Goal: Task Accomplishment & Management: Manage account settings

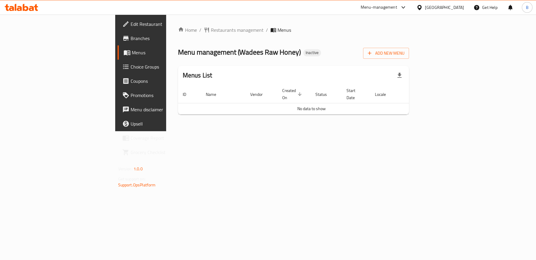
click at [131, 41] on span "Branches" at bounding box center [165, 38] width 69 height 7
click at [405, 51] on span "Add New Menu" at bounding box center [386, 52] width 36 height 7
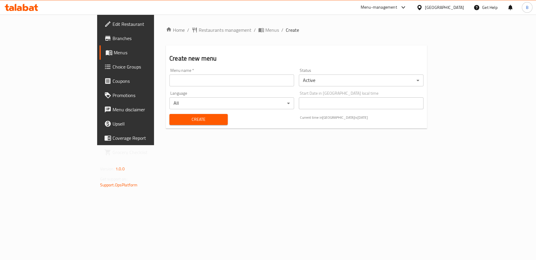
click at [170, 81] on input "text" at bounding box center [232, 80] width 125 height 12
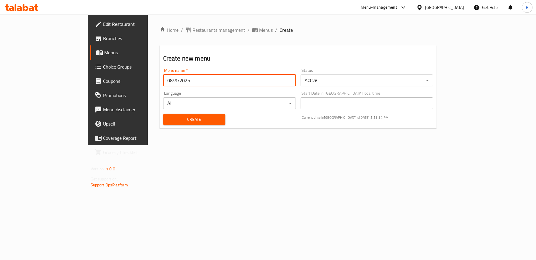
type input "08\9\2025"
click at [180, 120] on span "Create" at bounding box center [194, 119] width 53 height 7
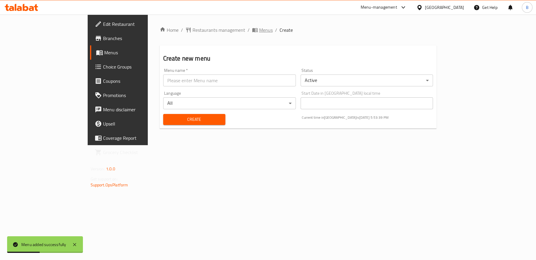
click at [259, 29] on span "Menus" at bounding box center [266, 29] width 14 height 7
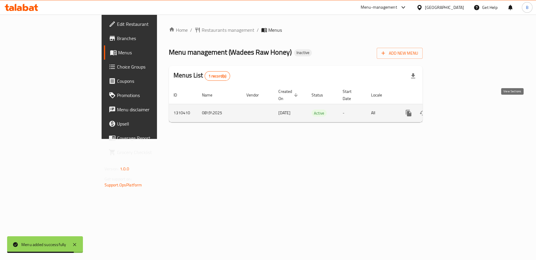
click at [455, 109] on icon "enhanced table" at bounding box center [451, 112] width 7 height 7
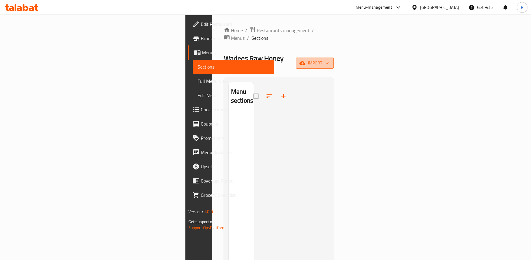
click at [334, 58] on button "import" at bounding box center [315, 63] width 38 height 11
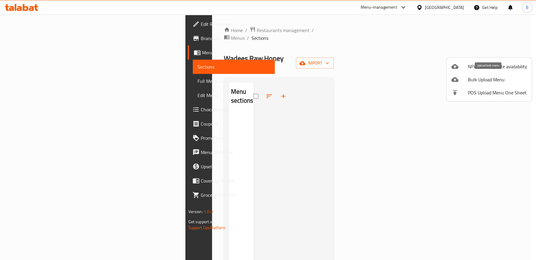
click at [483, 79] on span "Bulk Upload Menu" at bounding box center [497, 79] width 59 height 7
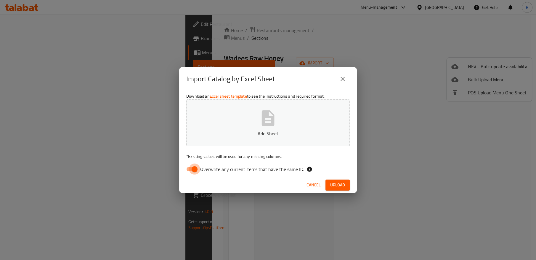
drag, startPoint x: 194, startPoint y: 170, endPoint x: 257, endPoint y: 140, distance: 69.4
click at [195, 170] on input "Overwrite any current items that have the same ID." at bounding box center [195, 168] width 34 height 11
checkbox input "false"
click at [277, 125] on icon "button" at bounding box center [268, 117] width 19 height 19
click at [338, 186] on span "Upload" at bounding box center [337, 184] width 15 height 7
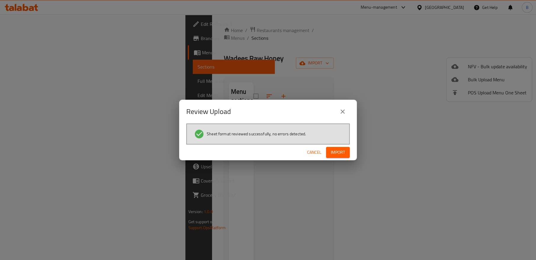
click at [340, 153] on span "Import" at bounding box center [338, 151] width 14 height 7
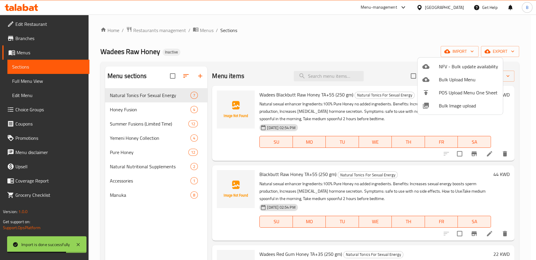
click at [274, 59] on div at bounding box center [268, 130] width 536 height 260
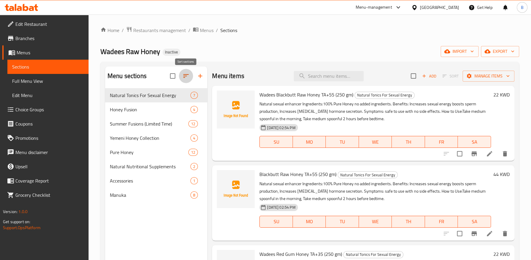
click at [186, 76] on icon "button" at bounding box center [186, 75] width 7 height 7
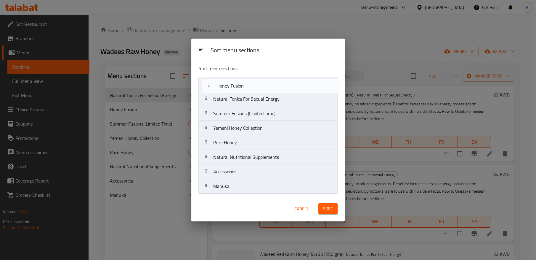
drag, startPoint x: 223, startPoint y: 101, endPoint x: 228, endPoint y: 86, distance: 16.1
click at [228, 86] on nav "Natural Tonics For Sexual Energy Honey Fusion Summer Fusions (Limited Time) Yem…" at bounding box center [268, 135] width 139 height 117
drag, startPoint x: 226, startPoint y: 143, endPoint x: 232, endPoint y: 83, distance: 61.0
click at [232, 83] on nav "Honey Fusion Natural Tonics For Sexual Energy Summer Fusions (Limited Time) Yem…" at bounding box center [268, 135] width 139 height 117
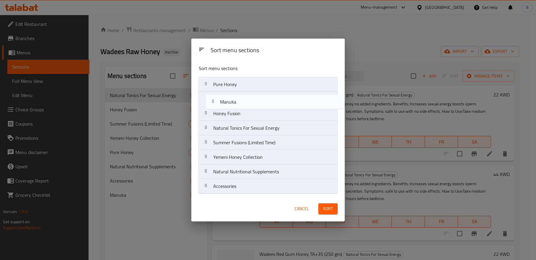
drag, startPoint x: 231, startPoint y: 188, endPoint x: 239, endPoint y: 102, distance: 86.0
click at [239, 102] on nav "Pure Honey Honey Fusion Natural Tonics For Sexual Energy Summer Fusions (Limite…" at bounding box center [268, 135] width 139 height 117
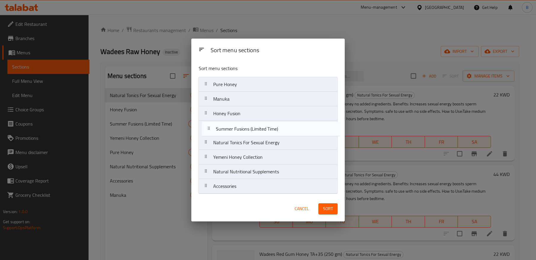
drag, startPoint x: 244, startPoint y: 146, endPoint x: 247, endPoint y: 131, distance: 15.5
click at [247, 131] on nav "Pure Honey Manuka Honey Fusion Natural Tonics For Sexual Energy Summer Fusions …" at bounding box center [268, 135] width 139 height 117
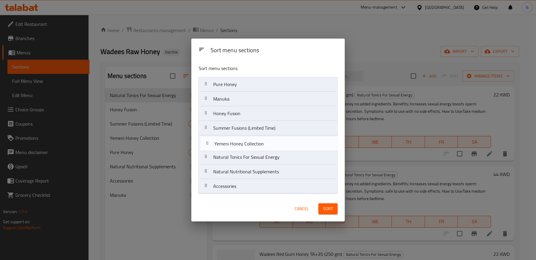
drag, startPoint x: 245, startPoint y: 162, endPoint x: 247, endPoint y: 147, distance: 15.5
click at [247, 147] on nav "Pure Honey Manuka Honey Fusion Summer Fusions (Limited Time) Natural Tonics For…" at bounding box center [268, 135] width 139 height 117
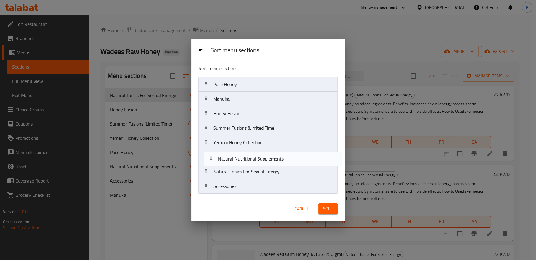
drag, startPoint x: 251, startPoint y: 172, endPoint x: 256, endPoint y: 156, distance: 16.6
click at [256, 156] on nav "Pure Honey Manuka Honey Fusion Summer Fusions (Limited Time) Yemeni Honey Colle…" at bounding box center [268, 135] width 139 height 117
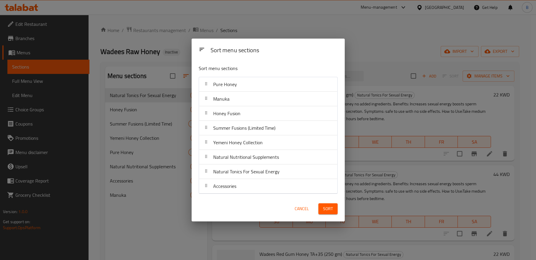
click at [327, 209] on span "Sort" at bounding box center [328, 208] width 10 height 7
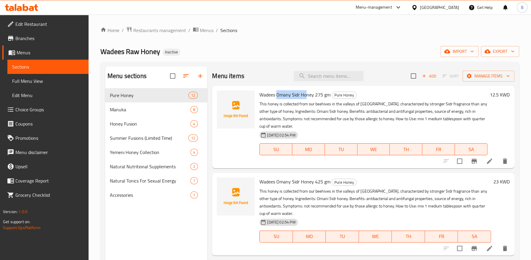
drag, startPoint x: 277, startPoint y: 94, endPoint x: 306, endPoint y: 93, distance: 29.7
click at [306, 94] on span "Wadees Omany Sidr Honey 275 gm" at bounding box center [295, 94] width 71 height 9
copy span "Omany Sidr Ho"
click at [294, 94] on span "Wadees Omany Sidr Honey 275 gm" at bounding box center [295, 94] width 71 height 9
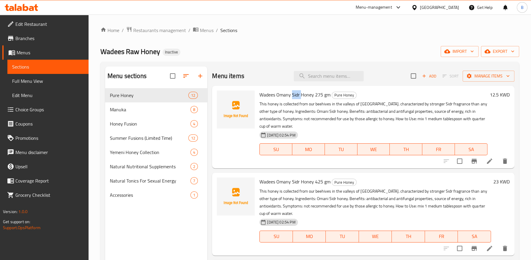
copy span "Sidr"
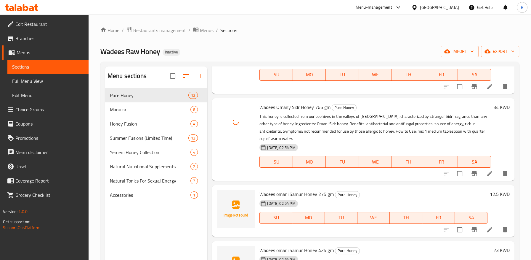
scroll to position [197, 0]
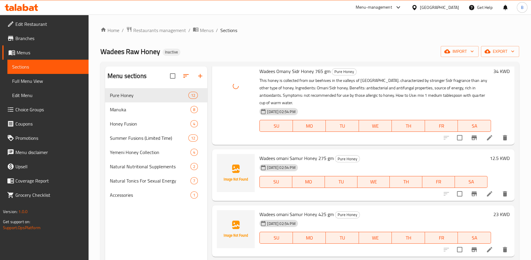
click at [285, 158] on span "Wadees omani Samur Honey 275 gm" at bounding box center [297, 158] width 74 height 9
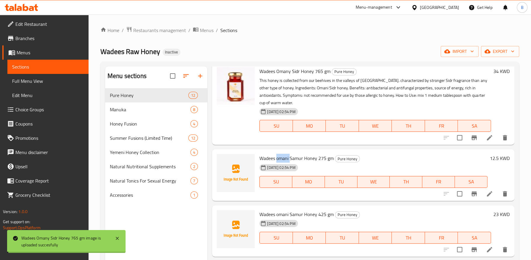
copy span "omani"
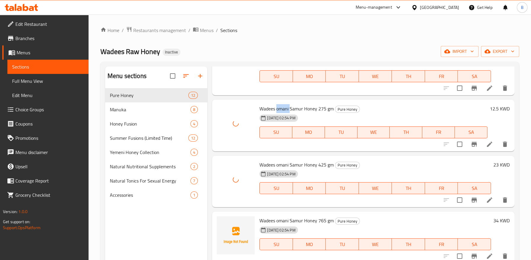
scroll to position [263, 0]
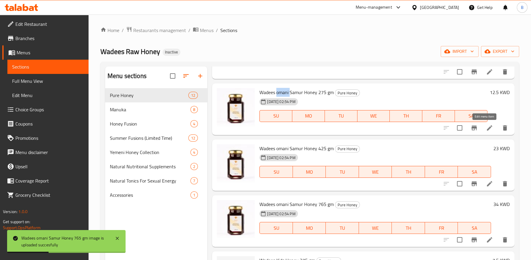
click at [486, 128] on icon at bounding box center [489, 127] width 7 height 7
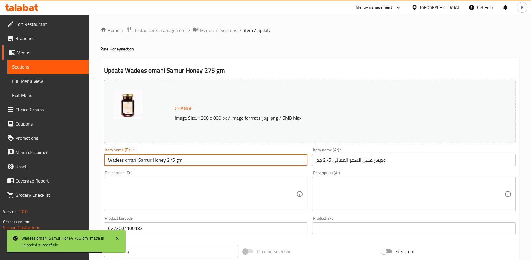
click at [125, 163] on input "Wadees omani Samur Honey 275 gm" at bounding box center [206, 160] width 204 height 12
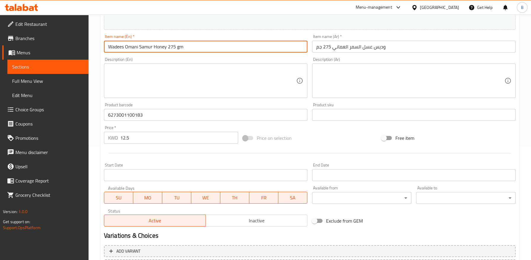
scroll to position [168, 0]
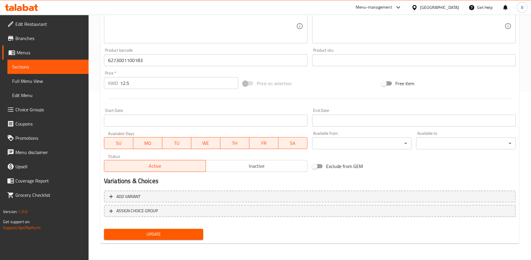
type input "Wadees Omani Samur Honey 275 gm"
drag, startPoint x: 177, startPoint y: 232, endPoint x: 208, endPoint y: 150, distance: 87.7
click at [178, 231] on span "Update" at bounding box center [154, 233] width 90 height 7
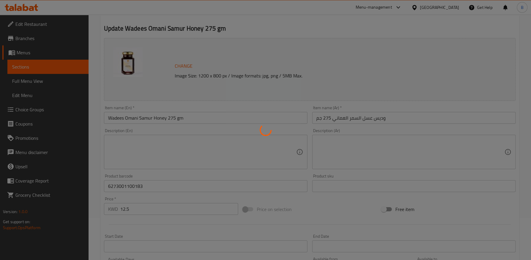
scroll to position [0, 0]
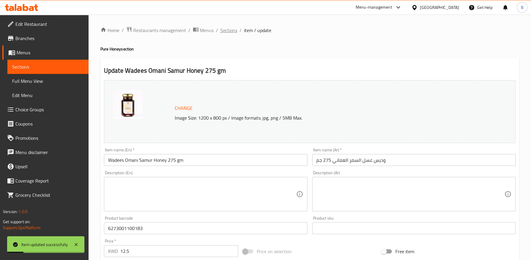
click at [226, 32] on span "Sections" at bounding box center [229, 30] width 17 height 7
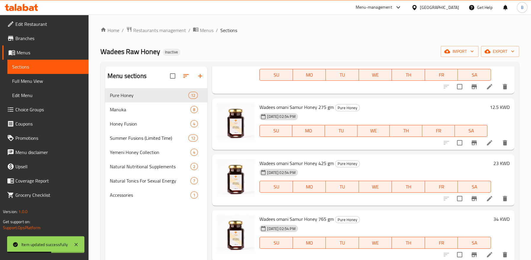
scroll to position [263, 0]
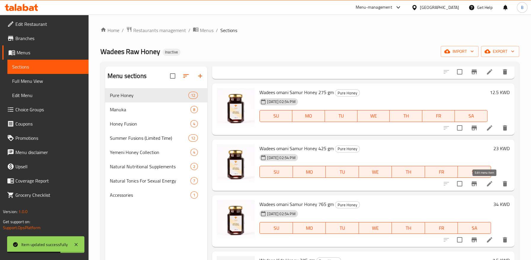
click at [486, 183] on icon at bounding box center [489, 183] width 7 height 7
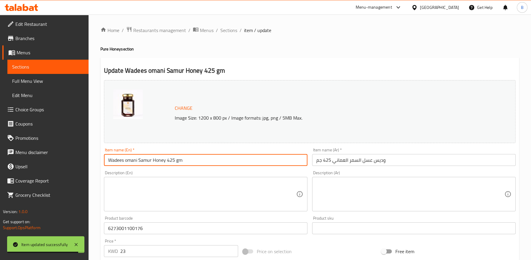
click at [125, 162] on input "Wadees omani Samur Honey 425 gm" at bounding box center [206, 160] width 204 height 12
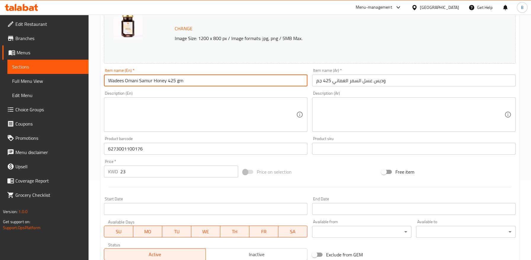
scroll to position [168, 0]
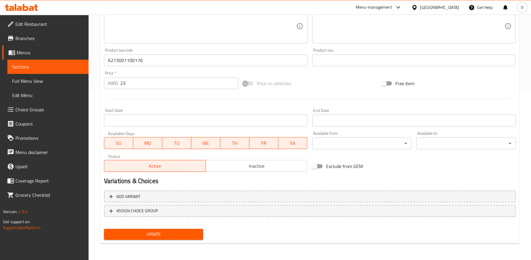
type input "Wadees Omani Samur Honey 425 gm"
drag, startPoint x: 181, startPoint y: 235, endPoint x: 184, endPoint y: 233, distance: 3.4
click at [182, 235] on span "Update" at bounding box center [154, 233] width 90 height 7
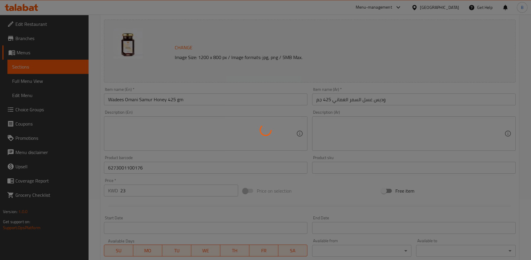
scroll to position [0, 0]
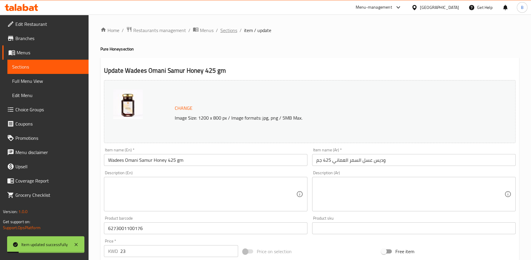
click at [232, 28] on span "Sections" at bounding box center [229, 30] width 17 height 7
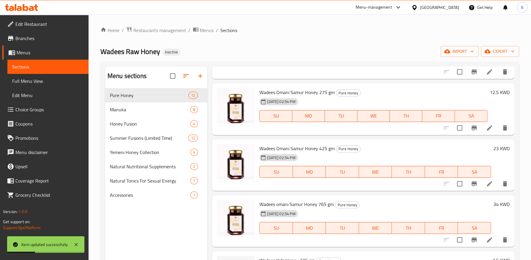
scroll to position [296, 0]
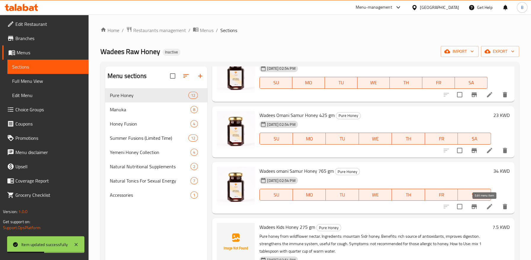
click at [487, 206] on icon at bounding box center [489, 206] width 5 height 5
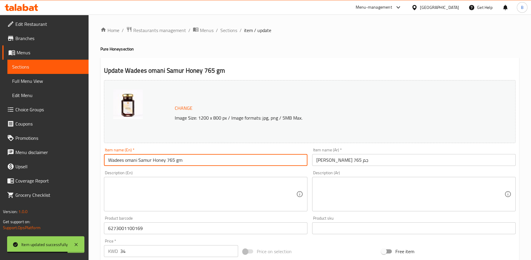
click at [125, 162] on input "Wadees omani Samur Honey 765 gm" at bounding box center [206, 160] width 204 height 12
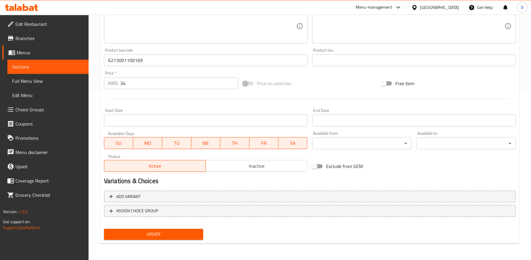
type input "Wadees Omani Samur Honey 765 gm"
click at [158, 234] on span "Update" at bounding box center [154, 233] width 90 height 7
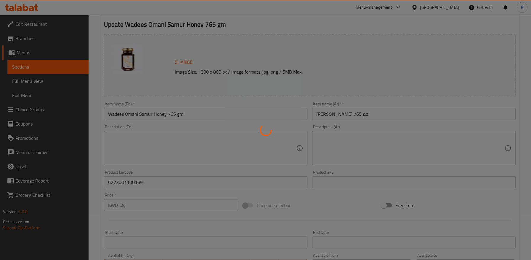
scroll to position [0, 0]
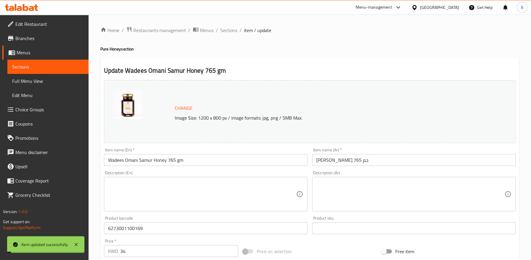
click at [146, 162] on input "Wadees Omani Samur Honey 765 gm" at bounding box center [206, 160] width 204 height 12
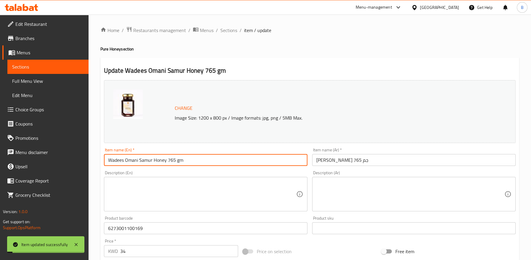
click at [146, 162] on input "Wadees Omani Samur Honey 765 gm" at bounding box center [206, 160] width 204 height 12
click at [230, 33] on span "Sections" at bounding box center [229, 30] width 17 height 7
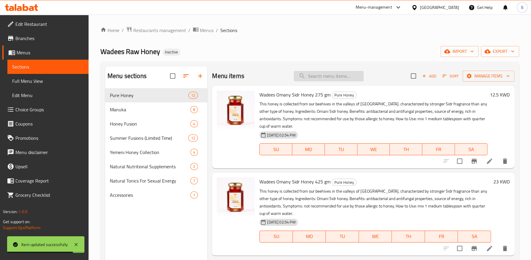
click at [324, 81] on input "search" at bounding box center [329, 76] width 70 height 10
paste input "Black Seed"
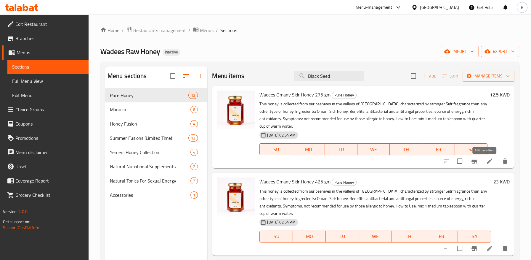
type input "Black Seed"
click at [486, 162] on icon at bounding box center [489, 160] width 7 height 7
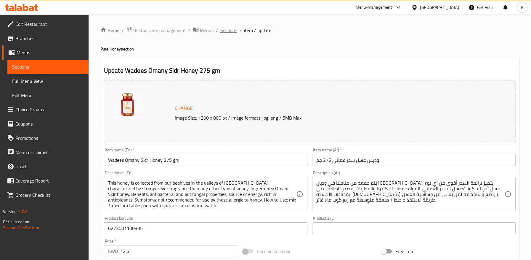
click at [225, 30] on span "Sections" at bounding box center [229, 30] width 17 height 7
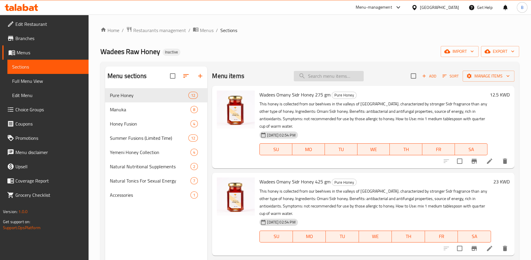
click at [325, 72] on input "search" at bounding box center [329, 76] width 70 height 10
paste input "Black Seed"
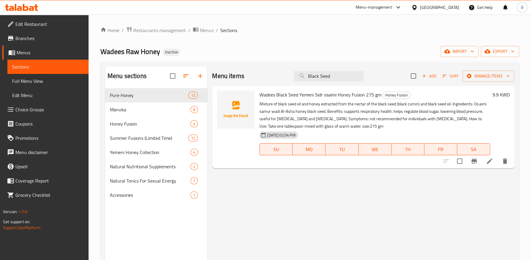
type input "Black Seed"
click at [489, 161] on icon at bounding box center [489, 160] width 5 height 5
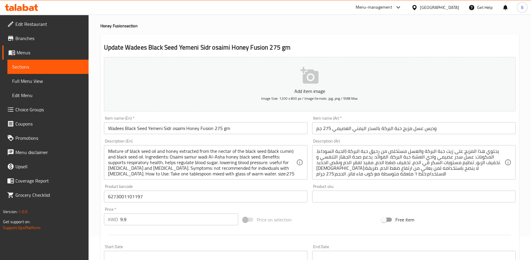
scroll to position [33, 0]
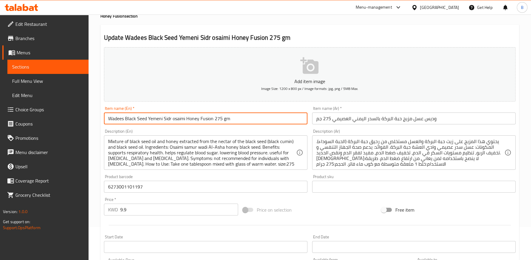
click at [174, 119] on input "Wadees Black Seed Yemeni Sidr osaimi Honey Fusion 275 gm" at bounding box center [206, 118] width 204 height 12
type input "Wadees Black Seed [DEMOGRAPHIC_DATA] Sidr Osaimi Honey Fusion 275 gm"
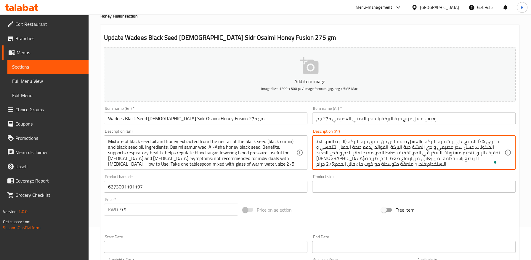
drag, startPoint x: 419, startPoint y: 147, endPoint x: 391, endPoint y: 147, distance: 27.3
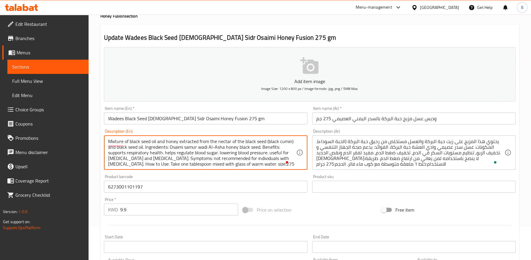
drag, startPoint x: 185, startPoint y: 146, endPoint x: 256, endPoint y: 149, distance: 71.2
click at [255, 148] on textarea "Mixture of black seed oil and honey extracted from the nectar of the black seed…" at bounding box center [202, 152] width 188 height 28
click at [166, 118] on input "Wadees Black Seed [DEMOGRAPHIC_DATA] Sidr Osaimi Honey Fusion 275 gm" at bounding box center [206, 118] width 204 height 12
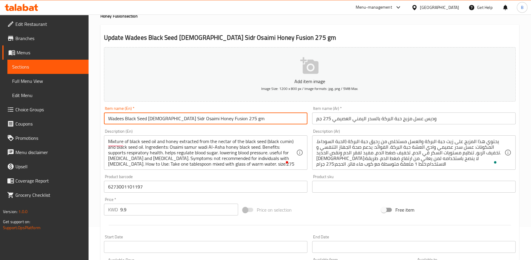
click at [166, 118] on input "Wadees Black Seed [DEMOGRAPHIC_DATA] Sidr Osaimi Honey Fusion 275 gm" at bounding box center [206, 118] width 204 height 12
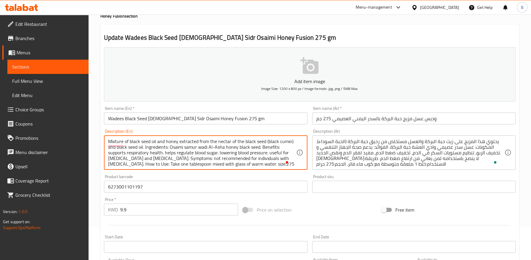
click at [207, 147] on textarea "Mixture of black seed oil and honey extracted from the nectar of the black seed…" at bounding box center [202, 152] width 188 height 28
paste textarea "Sid"
click at [188, 119] on input "Wadees Black Seed [DEMOGRAPHIC_DATA] Sidr Osaimi Honey Fusion 275 gm" at bounding box center [206, 118] width 204 height 12
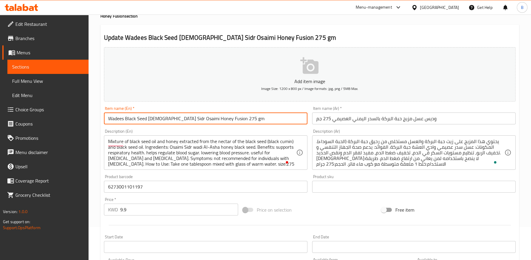
click at [188, 119] on input "Wadees Black Seed [DEMOGRAPHIC_DATA] Sidr Osaimi Honey Fusion 275 gm" at bounding box center [206, 118] width 204 height 12
click at [183, 119] on input "Wadees Black Seed [DEMOGRAPHIC_DATA] Sidr Osaimi Honey Fusion 275 gm" at bounding box center [206, 118] width 204 height 12
drag, startPoint x: 214, startPoint y: 119, endPoint x: 130, endPoint y: 121, distance: 84.5
click at [130, 121] on input "Wadees Black Seed [DEMOGRAPHIC_DATA] Sidr Osaimi Honey Fusion 275 gm" at bounding box center [206, 118] width 204 height 12
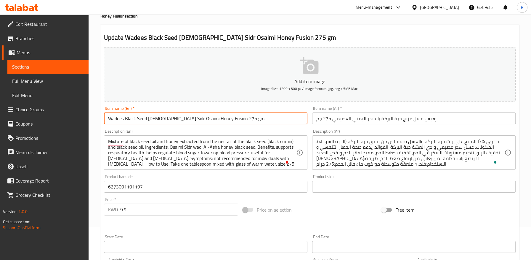
click at [128, 121] on input "Wadees Black Seed [DEMOGRAPHIC_DATA] Sidr Osaimi Honey Fusion 275 gm" at bounding box center [206, 118] width 204 height 12
drag, startPoint x: 125, startPoint y: 120, endPoint x: 213, endPoint y: 122, distance: 88.6
click at [213, 122] on input "Wadees Black Seed [DEMOGRAPHIC_DATA] Sidr Osaimi Honey Fusion 275 gm" at bounding box center [206, 118] width 204 height 12
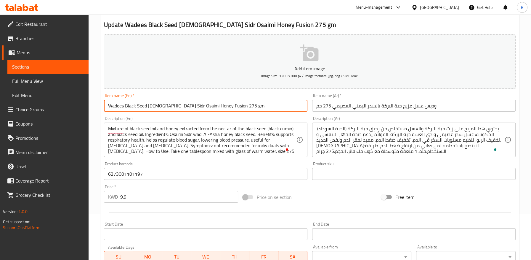
scroll to position [159, 0]
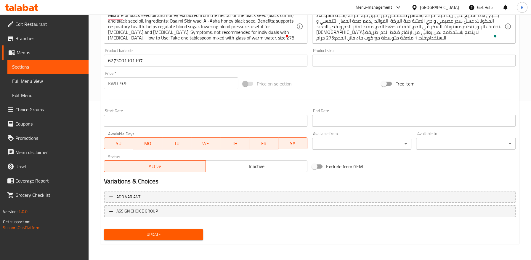
click at [158, 237] on span "Update" at bounding box center [154, 234] width 90 height 7
drag, startPoint x: 184, startPoint y: 232, endPoint x: 207, endPoint y: 200, distance: 39.4
click at [184, 232] on span "Update" at bounding box center [154, 234] width 90 height 7
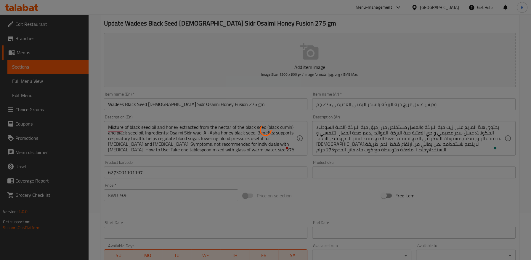
scroll to position [27, 0]
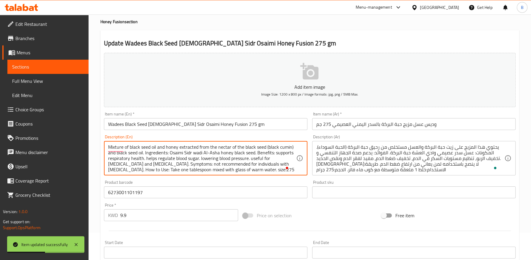
click at [207, 155] on textarea "Mixture of black seed oil and honey extracted from the nectar of the black seed…" at bounding box center [202, 158] width 188 height 28
click at [227, 166] on textarea "Mixture of black seed oil and honey extracted from the nectar of the black seed…" at bounding box center [202, 158] width 188 height 28
drag, startPoint x: 125, startPoint y: 153, endPoint x: 155, endPoint y: 152, distance: 29.9
click at [155, 152] on textarea "Mixture of black seed oil and honey extracted from the nectar of the black seed…" at bounding box center [202, 158] width 188 height 28
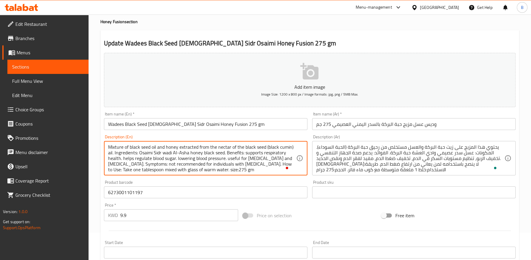
click at [127, 154] on textarea "Mixture of black seed oil and honey extracted from the nectar of the black seed…" at bounding box center [202, 158] width 188 height 28
drag, startPoint x: 114, startPoint y: 159, endPoint x: 143, endPoint y: 159, distance: 29.3
click at [143, 159] on textarea "Mixture of black seed oil and honey extracted from the nectar of the black seed…" at bounding box center [202, 158] width 188 height 28
drag, startPoint x: 146, startPoint y: 159, endPoint x: 196, endPoint y: 159, distance: 49.8
click at [196, 159] on textarea "Mixture of black seed oil and honey extracted from the nectar of the black seed…" at bounding box center [202, 158] width 188 height 28
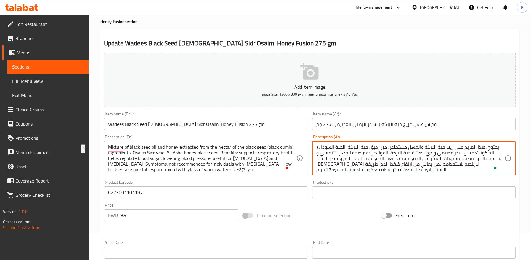
drag, startPoint x: 409, startPoint y: 159, endPoint x: 382, endPoint y: 159, distance: 26.4
click at [373, 150] on textarea "يحتوي هذا المزيج على زيت حبة البركة والعسل مستخلص من رحيق حبة البركة (الحبة الس…" at bounding box center [411, 158] width 188 height 28
drag, startPoint x: 474, startPoint y: 159, endPoint x: 497, endPoint y: 159, distance: 23.7
click at [497, 159] on textarea "يحتوي هذا المزيج على زيت حبة البركة والعسل مستخلص من رحيق حبة البركة (الحبة الس…" at bounding box center [411, 158] width 188 height 28
drag, startPoint x: 475, startPoint y: 158, endPoint x: 497, endPoint y: 158, distance: 22.5
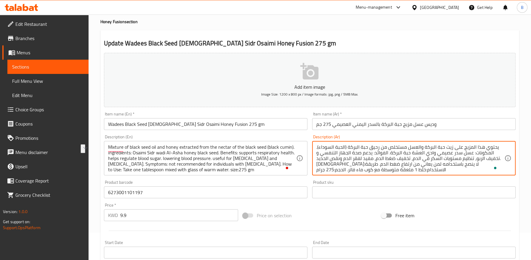
click at [497, 158] on textarea "يحتوي هذا المزيج على زيت حبة البركة والعسل مستخلص من رحيق حبة البركة (الحبة الس…" at bounding box center [411, 158] width 188 height 28
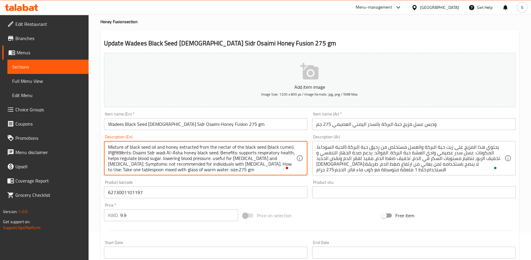
paste textarea "[DEMOGRAPHIC_DATA] relief"
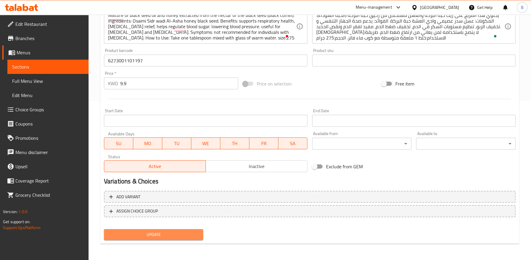
click at [174, 233] on span "Update" at bounding box center [154, 234] width 90 height 7
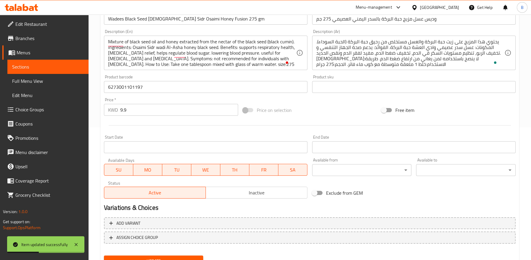
scroll to position [126, 0]
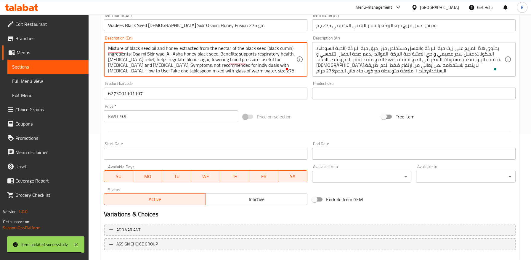
click at [277, 60] on textarea "Mixture of black seed oil and honey extracted from the nectar of the black seed…" at bounding box center [202, 59] width 188 height 28
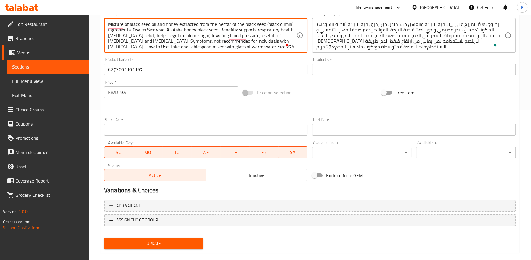
scroll to position [159, 0]
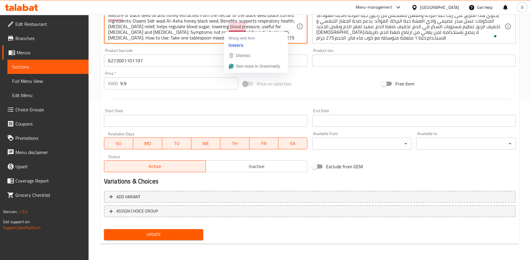
type textarea "Mixture of black seed oil and honey extracted from the nectar of the black seed…"
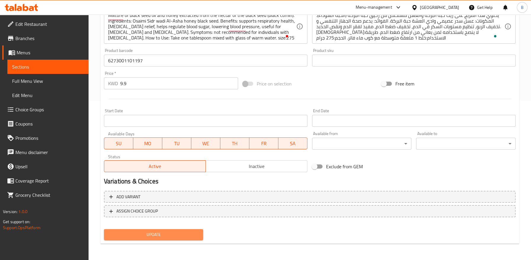
click at [176, 235] on span "Update" at bounding box center [154, 234] width 90 height 7
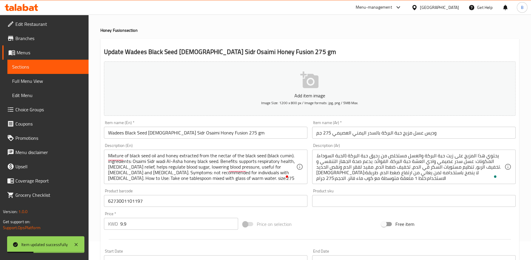
scroll to position [0, 0]
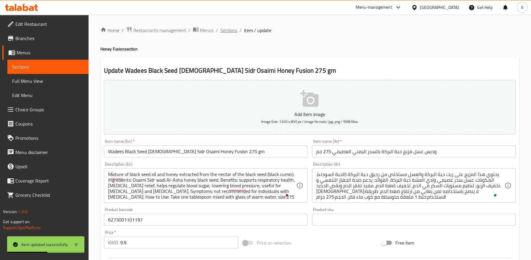
click at [226, 32] on span "Sections" at bounding box center [229, 30] width 17 height 7
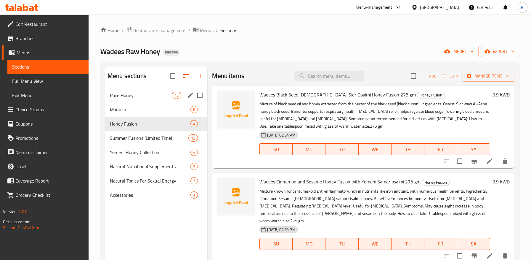
click at [164, 101] on div "Pure Honey 12" at bounding box center [156, 95] width 103 height 14
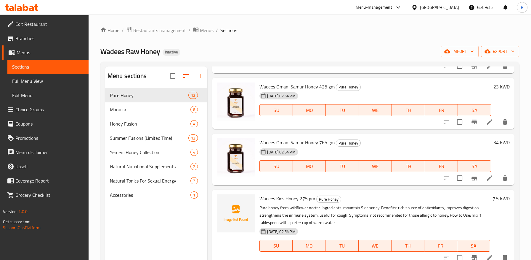
scroll to position [329, 0]
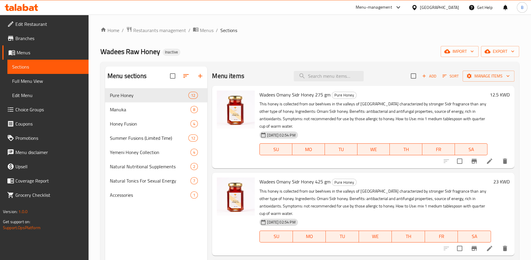
scroll to position [362, 0]
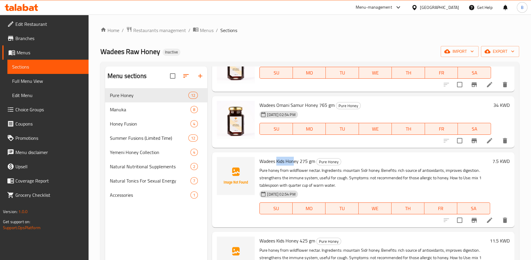
drag, startPoint x: 277, startPoint y: 161, endPoint x: 294, endPoint y: 159, distance: 17.3
click at [294, 159] on span "Wadees Kids Honey 275 gm" at bounding box center [288, 161] width 56 height 9
copy span "Kids Hon"
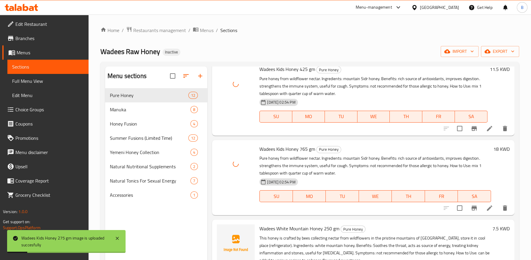
scroll to position [560, 0]
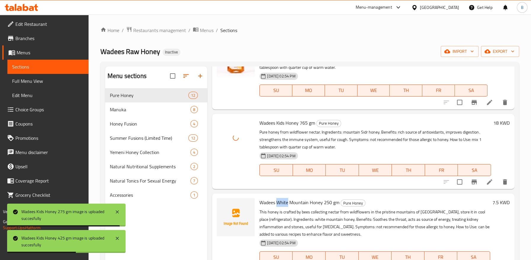
drag, startPoint x: 277, startPoint y: 202, endPoint x: 289, endPoint y: 202, distance: 11.6
click at [289, 202] on span "Wadees White Mountain Honey 250 gm" at bounding box center [300, 202] width 80 height 9
copy span "White"
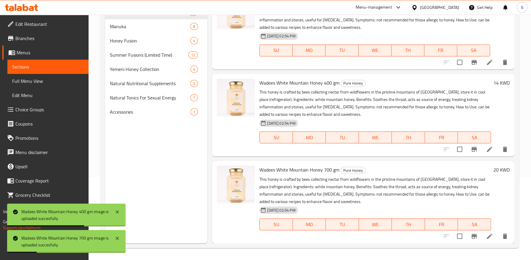
scroll to position [0, 0]
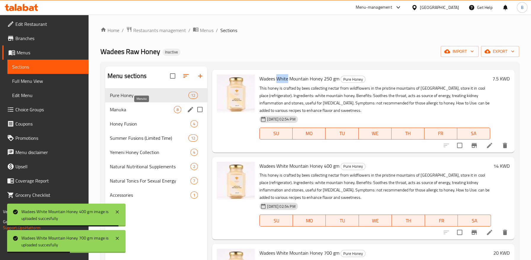
click at [119, 108] on span "Manuka" at bounding box center [142, 109] width 64 height 7
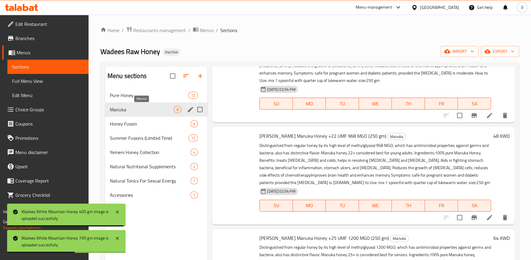
scroll to position [517, 0]
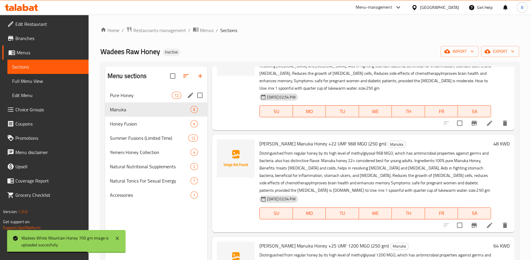
click at [159, 95] on span "Pure Honey" at bounding box center [141, 95] width 62 height 7
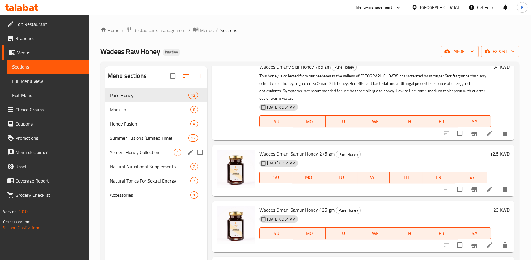
scroll to position [189, 0]
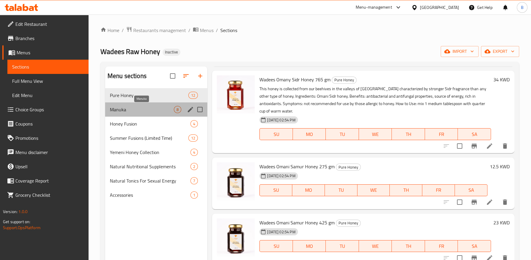
click at [117, 106] on span "Manuka" at bounding box center [142, 109] width 64 height 7
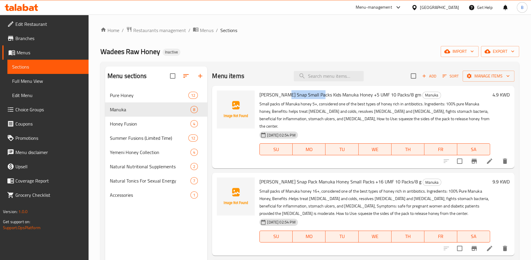
drag, startPoint x: 282, startPoint y: 95, endPoint x: 314, endPoint y: 94, distance: 32.9
click at [314, 94] on span "Haddrell's Snap Small Packs Kids Manuka Honey +5 UMF 10 Packs/8 gm" at bounding box center [341, 94] width 162 height 9
copy span "Snap Small Packs"
click at [334, 94] on span "Haddrell's Snap Small Packs Kids Manuka Honey +5 UMF 10 Packs/8 gm" at bounding box center [341, 94] width 162 height 9
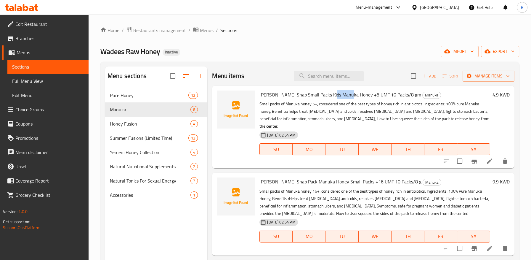
copy span "Manuka"
click at [286, 180] on span "Haddrell's Snap Pack Manuka Honey Small Packs +16 UMF 10 Packs/8 g" at bounding box center [341, 181] width 162 height 9
copy span "Snap"
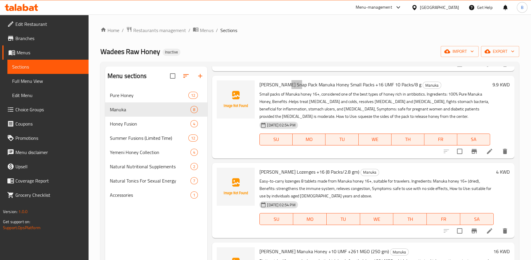
scroll to position [132, 0]
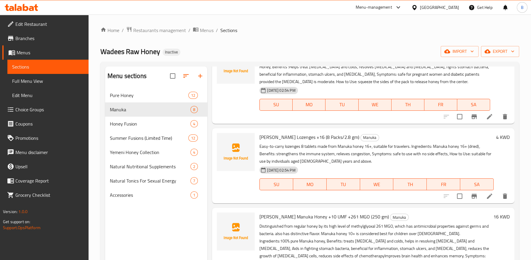
click at [287, 139] on span "Haddrell's Lozenges +16 (8 Packs/2.8 gm)" at bounding box center [310, 136] width 100 height 9
click at [287, 138] on span "Haddrell's Lozenges +16 (8 Packs/2.8 gm)" at bounding box center [310, 136] width 100 height 9
copy span "Lozenges"
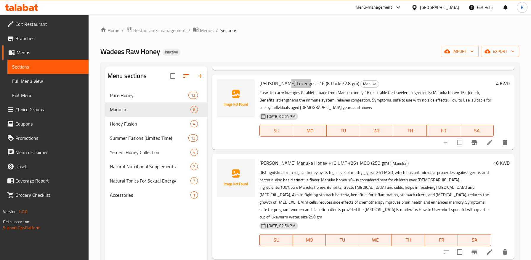
scroll to position [197, 0]
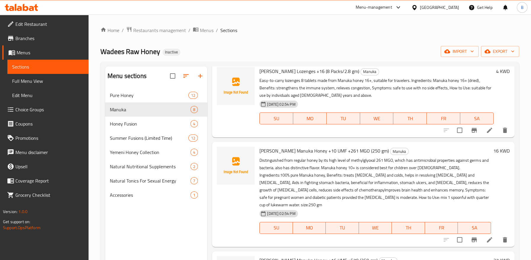
click at [287, 151] on span "Haddrell's Manuka Honey +10 UMF +261 MGO (250 gm)" at bounding box center [325, 150] width 130 height 9
copy span "Manuka"
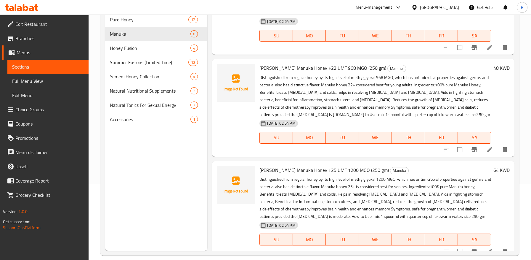
scroll to position [83, 0]
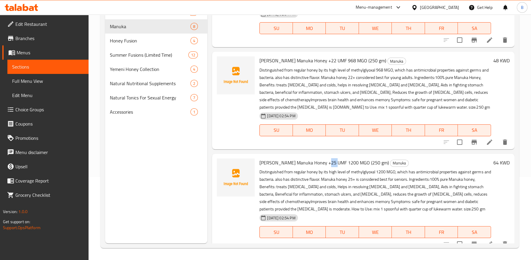
drag, startPoint x: 321, startPoint y: 155, endPoint x: 330, endPoint y: 154, distance: 9.2
click at [330, 158] on span "Haddrell's Manuka Honey +25 UMF 1200 MGO (250 gm)" at bounding box center [325, 162] width 130 height 9
copy span "UMF"
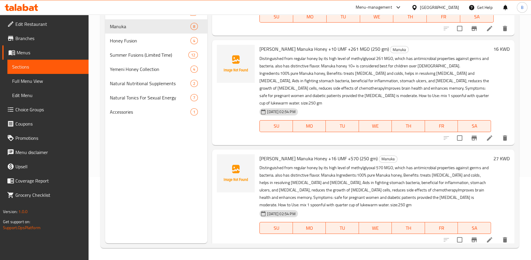
scroll to position [122, 0]
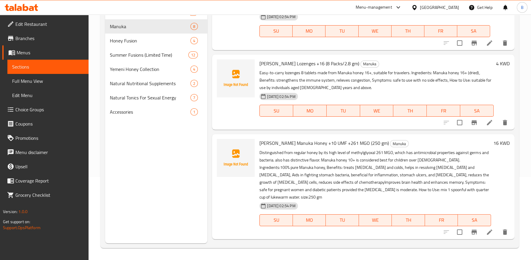
click at [306, 163] on p "Distinguished from regular honey by its high level of methylglyoxal 261 MGO, wh…" at bounding box center [376, 175] width 232 height 52
click at [129, 44] on span "Honey Fusion" at bounding box center [142, 40] width 64 height 7
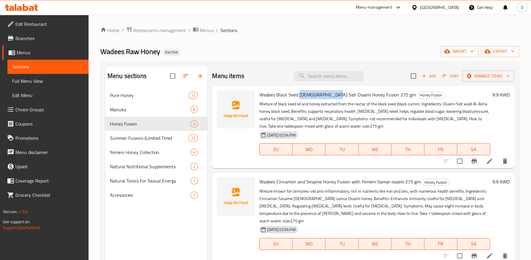
drag, startPoint x: 300, startPoint y: 95, endPoint x: 332, endPoint y: 93, distance: 31.7
click at [332, 93] on span "Wadees Black Seed [DEMOGRAPHIC_DATA] Sidr Osaimi Honey Fusion 275 gm" at bounding box center [338, 94] width 157 height 9
copy span "Yemeni Sidr Osai"
click at [275, 96] on span "Wadees Black Seed [DEMOGRAPHIC_DATA] Sidr Osaimi Honey Fusion 275 gm" at bounding box center [338, 94] width 157 height 9
drag, startPoint x: 277, startPoint y: 95, endPoint x: 334, endPoint y: 95, distance: 56.3
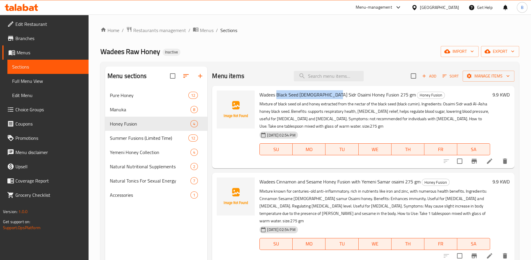
click at [334, 95] on span "Wadees Black Seed [DEMOGRAPHIC_DATA] Sidr Osaimi Honey Fusion 275 gm" at bounding box center [338, 94] width 157 height 9
copy span "Black Seed Yemeni Sidr Osai"
click at [309, 95] on span "Wadees Black Seed [DEMOGRAPHIC_DATA] Sidr Osaimi Honey Fusion 275 gm" at bounding box center [338, 94] width 157 height 9
click at [330, 94] on span "Wadees Black Seed [DEMOGRAPHIC_DATA] Sidr Osaimi Honey Fusion 275 gm" at bounding box center [338, 94] width 157 height 9
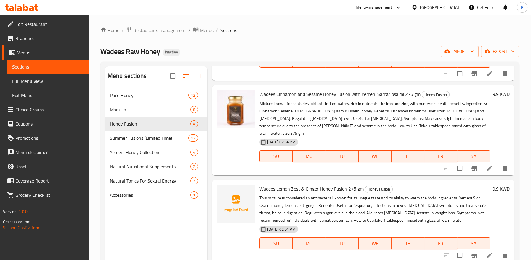
scroll to position [99, 0]
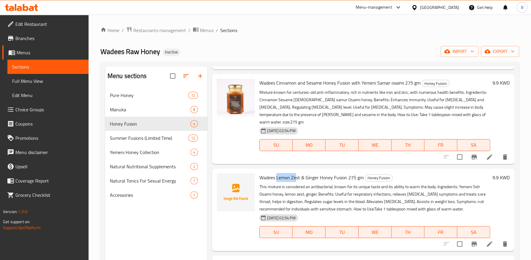
drag, startPoint x: 277, startPoint y: 171, endPoint x: 295, endPoint y: 167, distance: 18.4
click at [295, 173] on span "Wadees Lemon Zest & Ginger Honey Fusion 275 gm" at bounding box center [312, 177] width 104 height 9
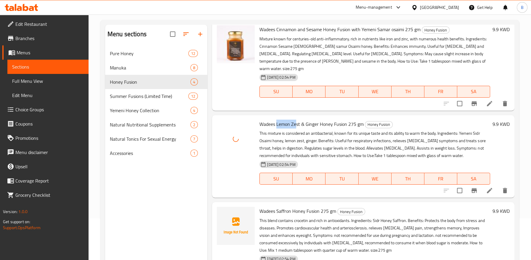
scroll to position [83, 0]
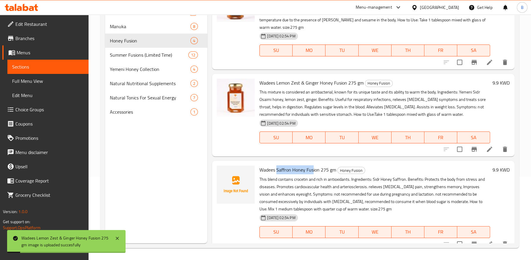
drag, startPoint x: 276, startPoint y: 159, endPoint x: 312, endPoint y: 161, distance: 36.2
click at [312, 165] on span "Wadees Saffron Honey Fusion 275 gm" at bounding box center [298, 169] width 77 height 9
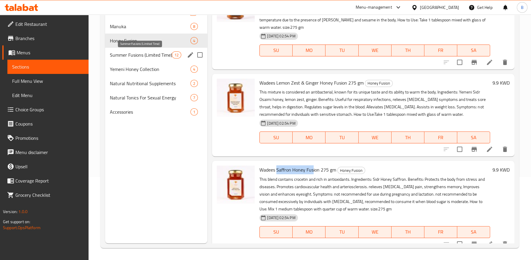
click at [140, 52] on span "Summer Fusions (Limited Time)" at bounding box center [141, 54] width 62 height 7
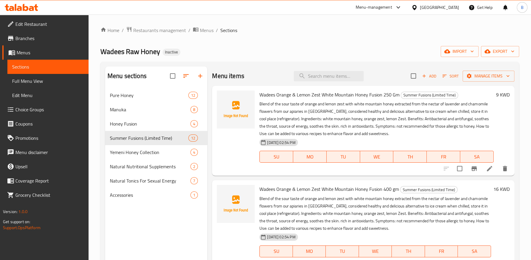
click at [282, 92] on span "Wadees Orange & Lemon Zest White Mountain Honey Fusion 250 Gm" at bounding box center [330, 94] width 140 height 9
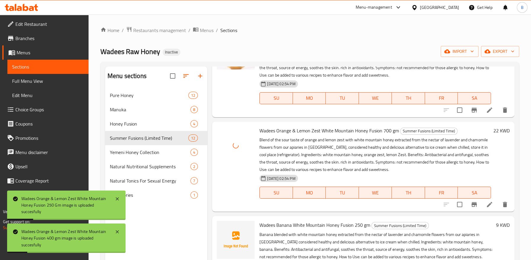
scroll to position [165, 0]
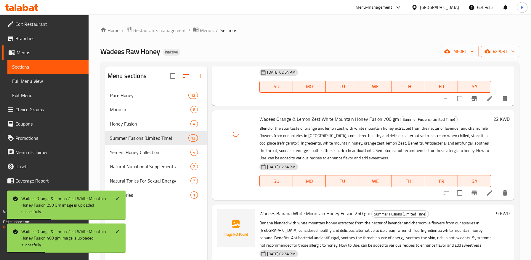
click at [288, 213] on span "Wadees Banana White Mountain Honey Fusion 250 gm" at bounding box center [315, 213] width 111 height 9
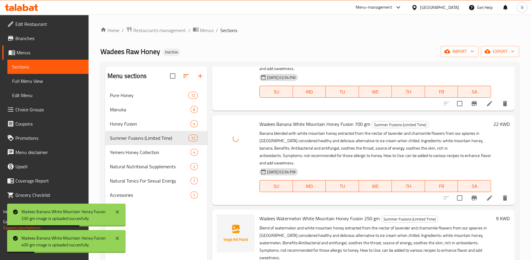
scroll to position [461, 0]
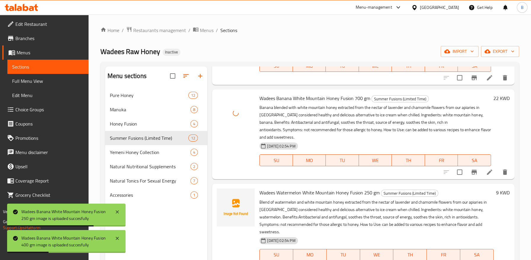
click at [287, 188] on span "Wadees Watermelon White Mountain Honey Fusion 250 gm" at bounding box center [320, 192] width 120 height 9
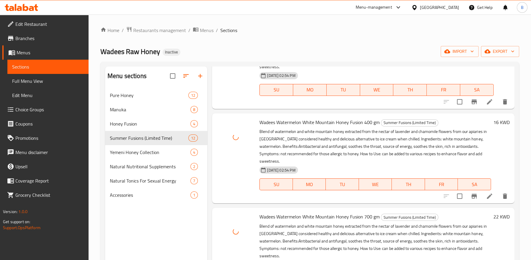
scroll to position [724, 0]
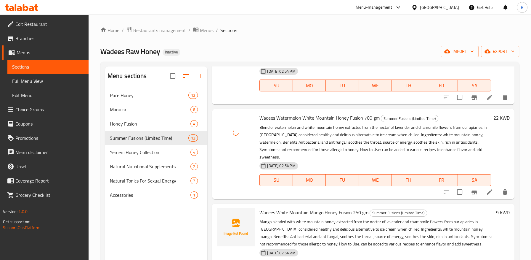
click at [282, 208] on span "Wadees White Mountain Mango Honey Fusion 250 gm" at bounding box center [314, 212] width 109 height 9
drag, startPoint x: 287, startPoint y: 197, endPoint x: 319, endPoint y: 197, distance: 32.0
click at [291, 218] on p "Mango blended with white mountain honey extracted from the nectar of lavender a…" at bounding box center [377, 233] width 234 height 30
click at [319, 208] on span "Wadees White Mountain Mango Honey Fusion 250 gm" at bounding box center [314, 212] width 109 height 9
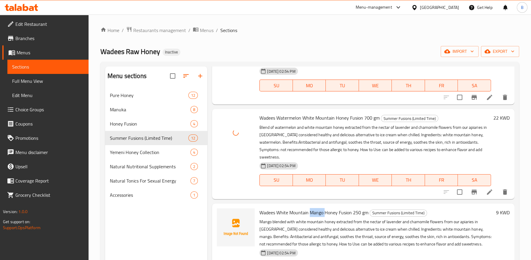
click at [319, 208] on span "Wadees White Mountain Mango Honey Fusion 250 gm" at bounding box center [314, 212] width 109 height 9
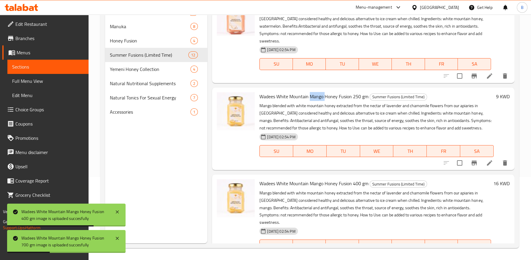
scroll to position [836, 0]
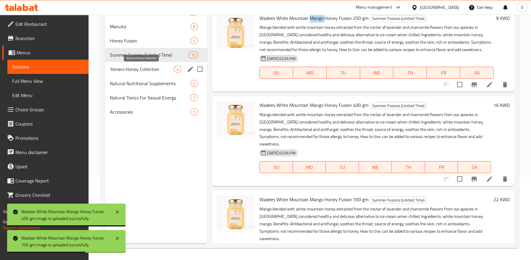
click at [150, 68] on span "Yemeni Honey Collection" at bounding box center [142, 69] width 64 height 7
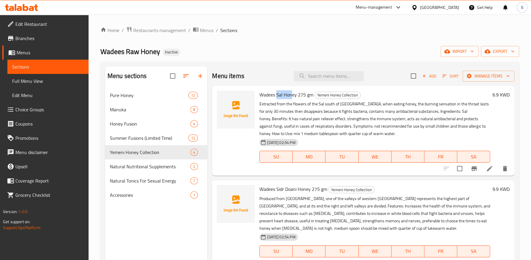
drag, startPoint x: 277, startPoint y: 96, endPoint x: 291, endPoint y: 96, distance: 13.6
click at [291, 96] on span "Wadees Sal Honey 275 gm" at bounding box center [287, 94] width 54 height 9
drag, startPoint x: 277, startPoint y: 190, endPoint x: 297, endPoint y: 202, distance: 23.7
click at [297, 191] on span "Wadees Sidr Doani Honey 275 gm" at bounding box center [294, 188] width 68 height 9
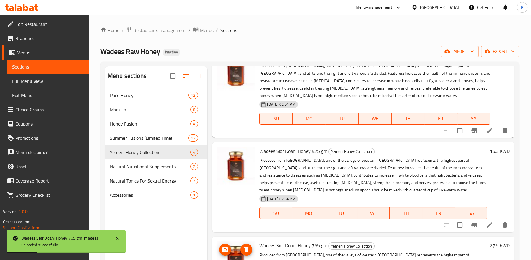
scroll to position [83, 0]
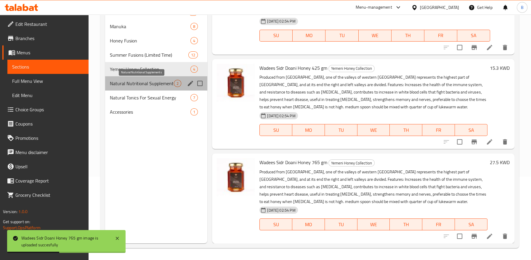
click at [156, 83] on span "Natural Nutritional Supplements" at bounding box center [142, 83] width 64 height 7
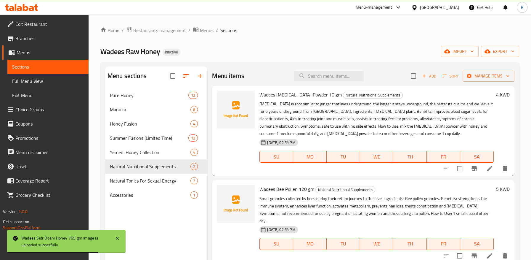
click at [284, 96] on span "Wadees Ginseng Powder 10 gm" at bounding box center [301, 94] width 82 height 9
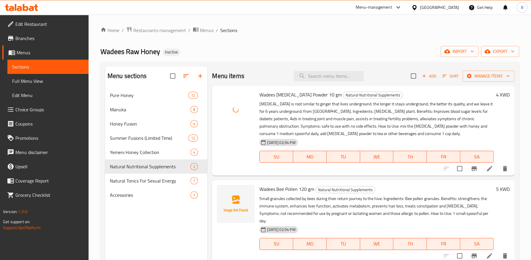
click at [279, 188] on span "Wadees Bee Pollen 120 gm" at bounding box center [287, 188] width 55 height 9
click at [280, 188] on span "Wadees Bee Pollen 120 gm" at bounding box center [287, 188] width 55 height 9
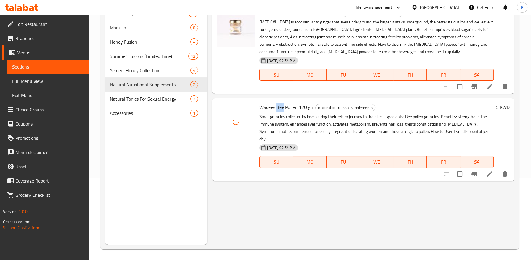
scroll to position [83, 0]
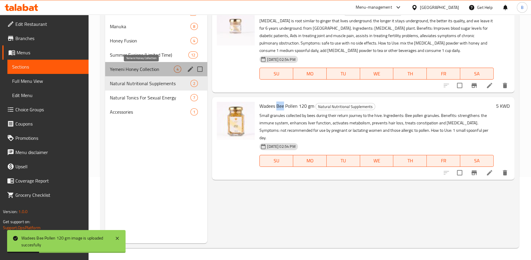
click at [145, 71] on span "Yemeni Honey Collection" at bounding box center [142, 69] width 64 height 7
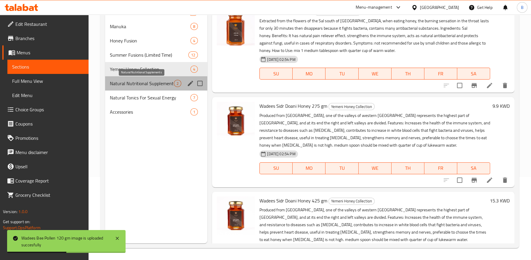
click at [150, 84] on span "Natural Nutritional Supplements" at bounding box center [142, 83] width 64 height 7
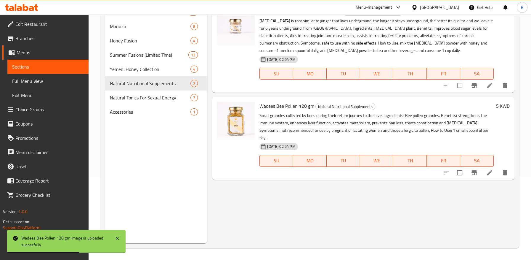
scroll to position [17, 0]
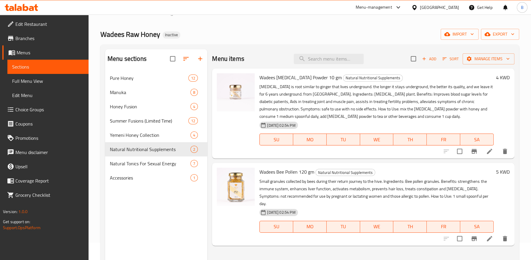
click at [255, 240] on div "Menu items Add Sort Manage items Wadees Ginseng Powder 10 gm Natural Nutritiona…" at bounding box center [360, 179] width 307 height 260
click at [140, 161] on span "Natural Tonics For Sexual Energy" at bounding box center [142, 163] width 64 height 7
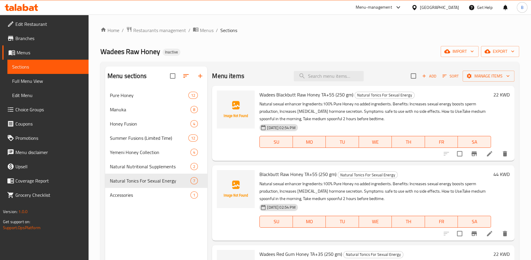
click at [285, 94] on span "Wadees Blackbutt Raw Honey TA+55 (250 gm)" at bounding box center [307, 94] width 94 height 9
click at [325, 94] on span "Wadees Blackbutt Raw Honey TA+55 (250 gm)" at bounding box center [307, 94] width 94 height 9
drag, startPoint x: 321, startPoint y: 95, endPoint x: 334, endPoint y: 94, distance: 12.8
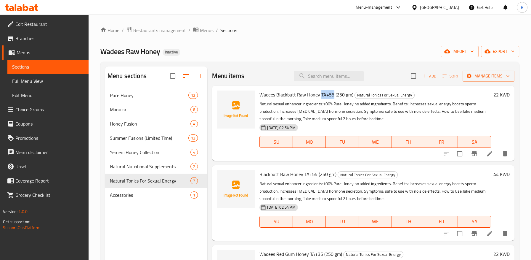
click at [334, 94] on span "Wadees Blackbutt Raw Honey TA+55 (250 gm)" at bounding box center [307, 94] width 94 height 9
click at [290, 94] on span "Wadees Blackbutt Raw Honey TA+55 (250 gm)" at bounding box center [307, 94] width 94 height 9
click at [285, 94] on span "Wadees Blackbutt Raw Honey TA+55 (250 gm)" at bounding box center [307, 94] width 94 height 9
click at [486, 156] on icon at bounding box center [489, 153] width 7 height 7
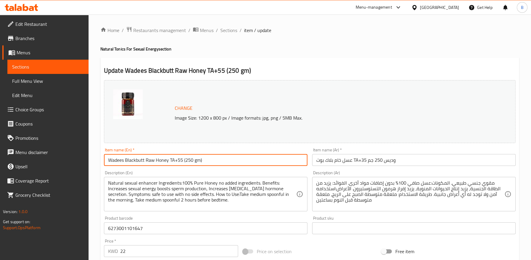
drag, startPoint x: 182, startPoint y: 161, endPoint x: 178, endPoint y: 161, distance: 4.2
click at [178, 161] on input "Wadees Blackbutt Raw Honey TA+55 (250 gm)" at bounding box center [206, 160] width 204 height 12
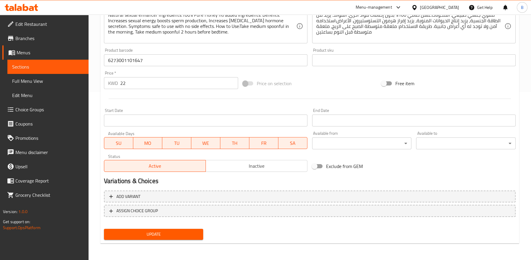
type input "Wadees Blackbutt Raw Honey TA+35 (250 gm)"
drag, startPoint x: 190, startPoint y: 231, endPoint x: 192, endPoint y: 228, distance: 4.4
click at [190, 231] on span "Update" at bounding box center [154, 233] width 90 height 7
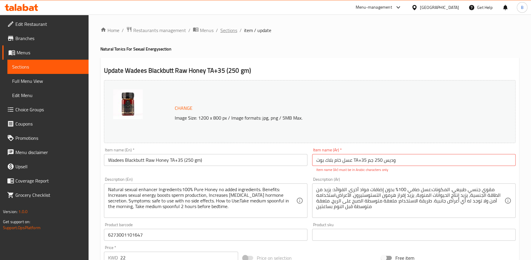
click at [232, 31] on span "Sections" at bounding box center [229, 30] width 17 height 7
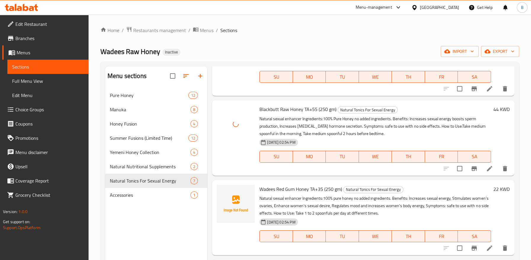
scroll to position [66, 0]
drag, startPoint x: 277, startPoint y: 188, endPoint x: 293, endPoint y: 188, distance: 16.9
click at [293, 188] on span "Wadees Red Gum Honey TA+35 (250 gm)" at bounding box center [301, 187] width 83 height 9
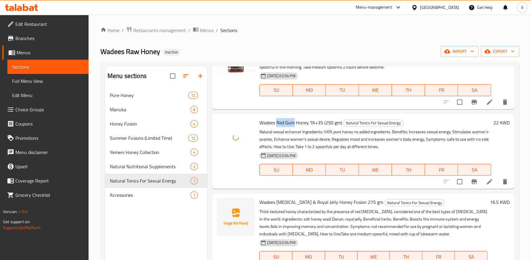
scroll to position [132, 0]
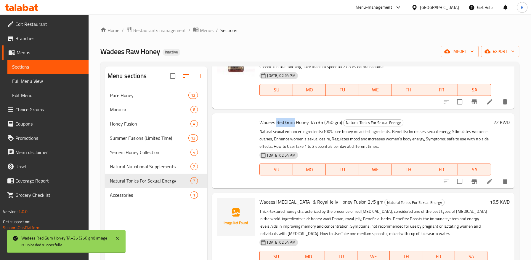
click at [281, 202] on span "Wadees [MEDICAL_DATA] & Royal Jelly Honey Fusion 275 gm" at bounding box center [322, 201] width 124 height 9
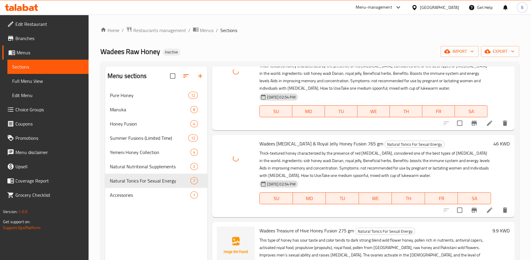
scroll to position [66, 0]
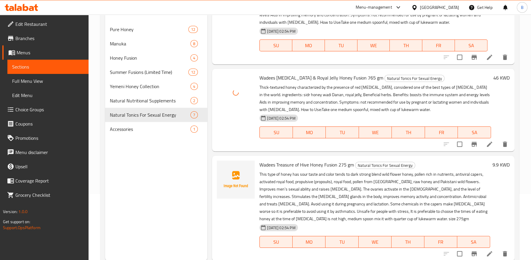
click at [285, 166] on span "Wadees Treasure of Hive Honey Fusion 275 gm" at bounding box center [307, 164] width 95 height 9
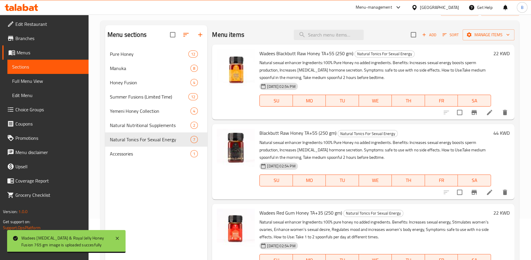
scroll to position [0, 0]
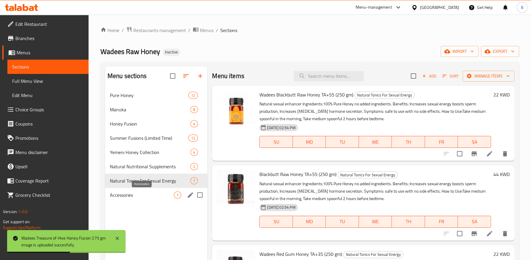
click at [148, 197] on span "Accessories" at bounding box center [142, 194] width 64 height 7
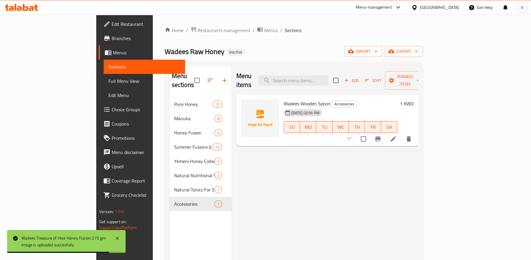
click at [287, 99] on span "Wadees Wooden Spoon" at bounding box center [307, 103] width 47 height 9
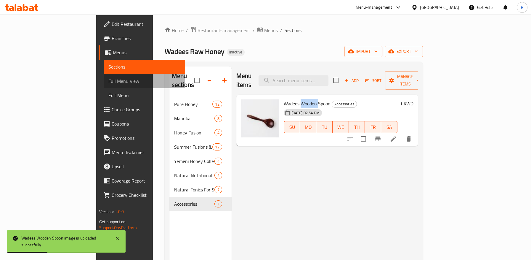
click at [108, 81] on span "Full Menu View" at bounding box center [144, 80] width 72 height 7
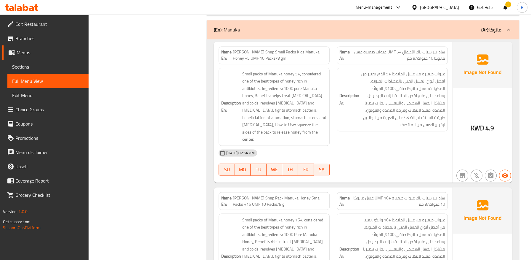
scroll to position [1515, 0]
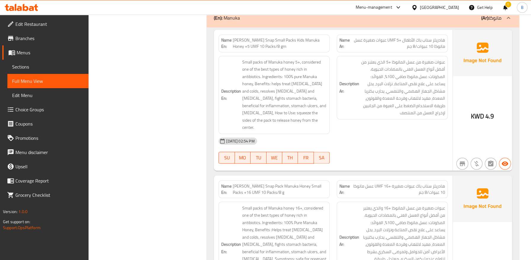
click at [261, 183] on span "Haddrell's Snap Pack Manuka Honey Small Packs +16 UMF 10 Packs/8 g" at bounding box center [280, 189] width 95 height 12
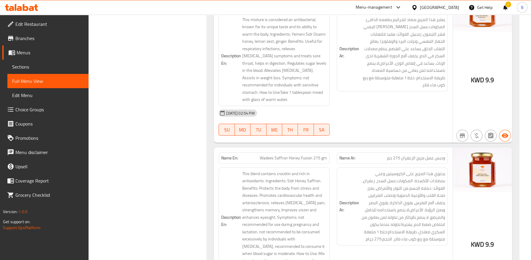
scroll to position [3491, 0]
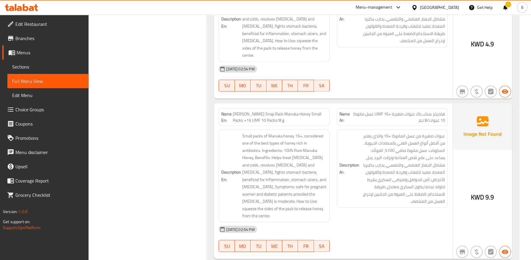
scroll to position [0, 0]
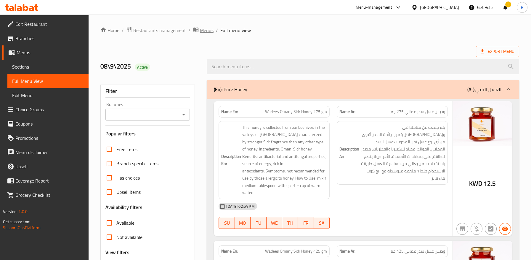
click at [199, 31] on span "breadcrumb" at bounding box center [196, 30] width 7 height 8
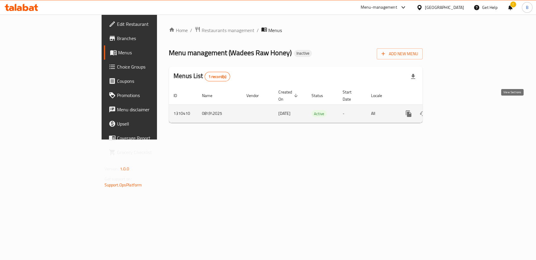
click at [454, 111] on icon "enhanced table" at bounding box center [451, 113] width 5 height 5
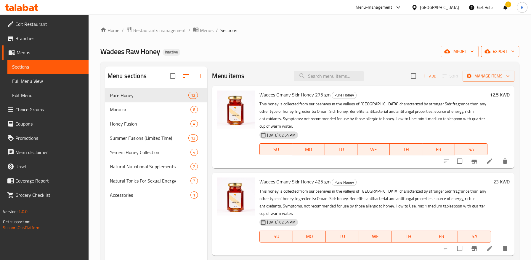
click at [497, 53] on span "export" at bounding box center [500, 51] width 29 height 7
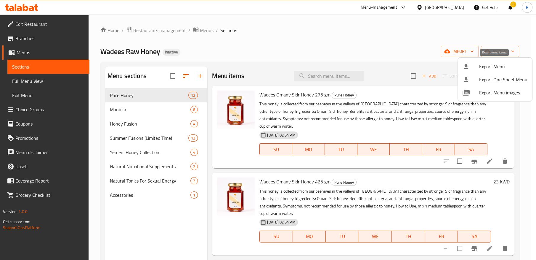
click at [479, 65] on div at bounding box center [471, 66] width 17 height 7
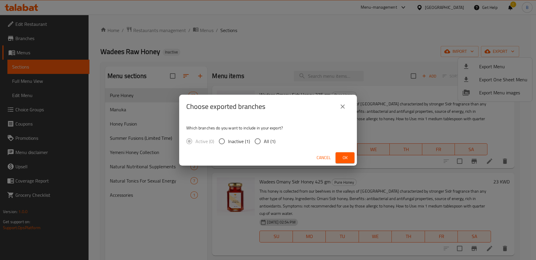
click at [255, 142] on input "All (1)" at bounding box center [258, 141] width 12 height 12
radio input "true"
click at [346, 157] on span "Ok" at bounding box center [345, 157] width 9 height 7
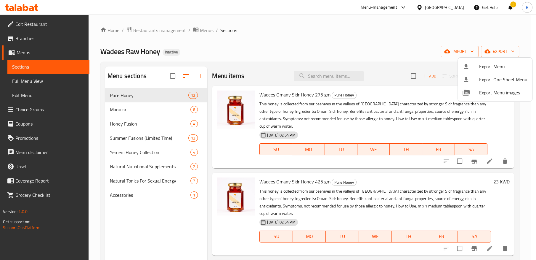
click at [231, 49] on div at bounding box center [268, 130] width 536 height 260
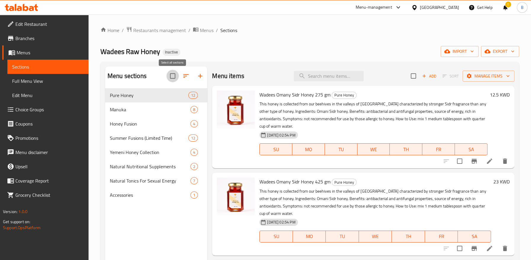
click at [173, 78] on input "checkbox" at bounding box center [173, 76] width 12 height 12
checkbox input "true"
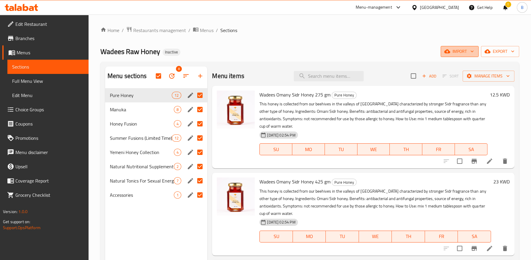
click at [470, 52] on icon "button" at bounding box center [473, 51] width 6 height 6
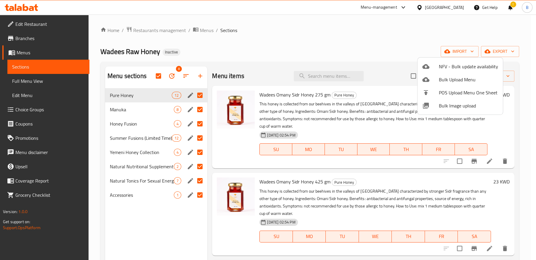
click at [375, 49] on div at bounding box center [268, 130] width 536 height 260
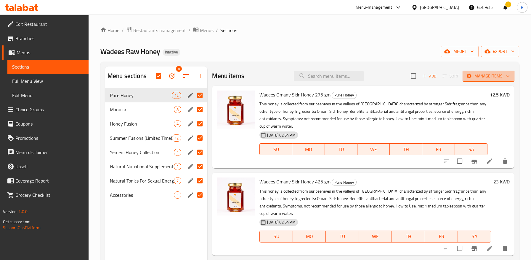
click at [472, 76] on span "Manage items" at bounding box center [489, 75] width 42 height 7
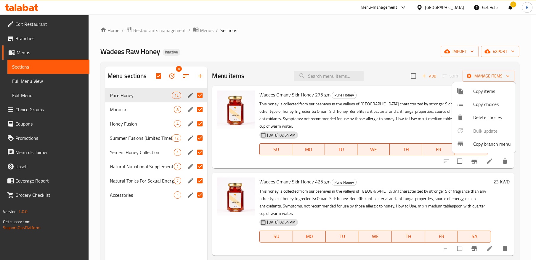
click at [172, 75] on div at bounding box center [268, 130] width 536 height 260
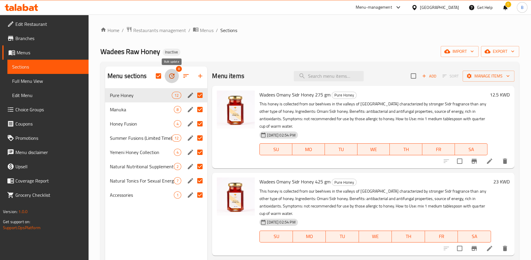
click at [171, 75] on icon "button" at bounding box center [171, 75] width 7 height 7
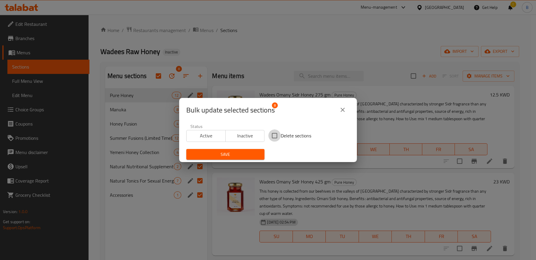
click at [274, 133] on input "Delete sections" at bounding box center [275, 135] width 12 height 12
checkbox input "true"
click at [244, 157] on span "Save" at bounding box center [225, 154] width 69 height 7
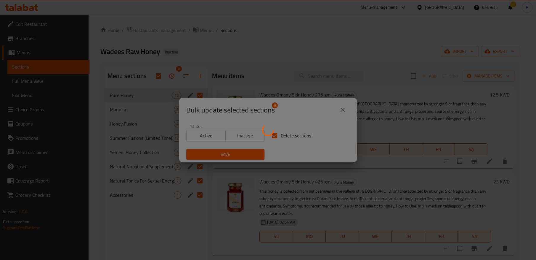
checkbox input "false"
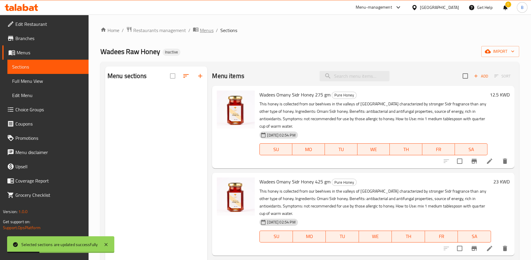
click at [199, 29] on span "breadcrumb" at bounding box center [196, 30] width 7 height 8
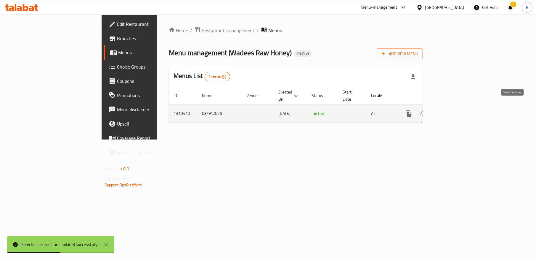
click at [454, 111] on icon "enhanced table" at bounding box center [451, 113] width 5 height 5
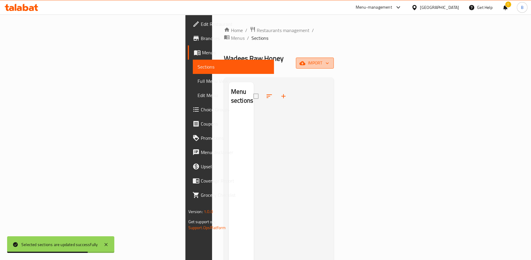
click at [329, 59] on span "import" at bounding box center [315, 62] width 28 height 7
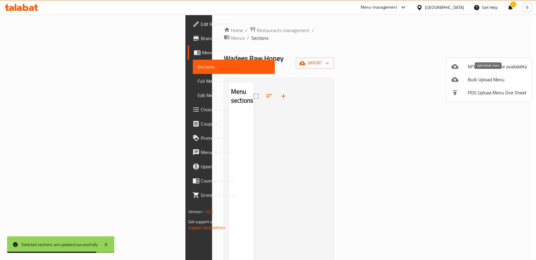
click at [483, 80] on span "Bulk Upload Menu" at bounding box center [497, 79] width 59 height 7
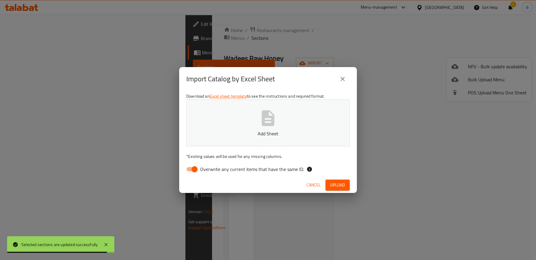
click at [200, 172] on input "Overwrite any current items that have the same ID." at bounding box center [195, 168] width 34 height 11
checkbox input "false"
click at [267, 127] on icon "button" at bounding box center [268, 117] width 19 height 19
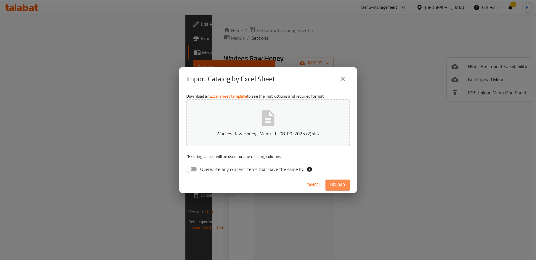
click at [335, 185] on span "Upload" at bounding box center [337, 184] width 15 height 7
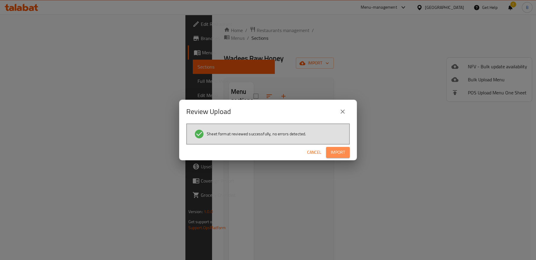
click at [342, 150] on span "Import" at bounding box center [338, 151] width 14 height 7
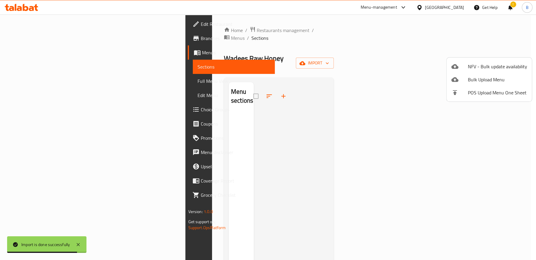
click at [270, 113] on div at bounding box center [268, 130] width 536 height 260
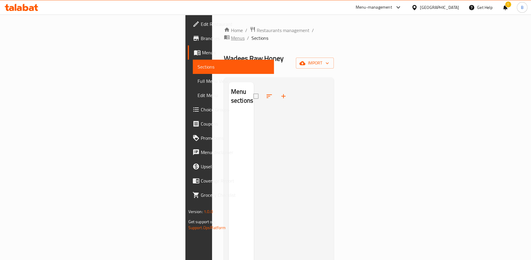
click at [231, 34] on span "Menus" at bounding box center [238, 37] width 14 height 7
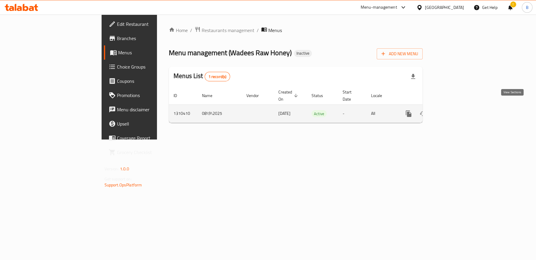
click at [459, 106] on link "enhanced table" at bounding box center [452, 113] width 14 height 14
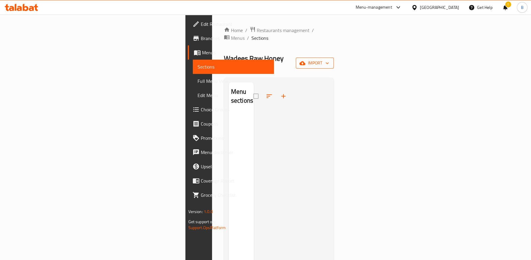
click at [329, 59] on span "import" at bounding box center [315, 62] width 28 height 7
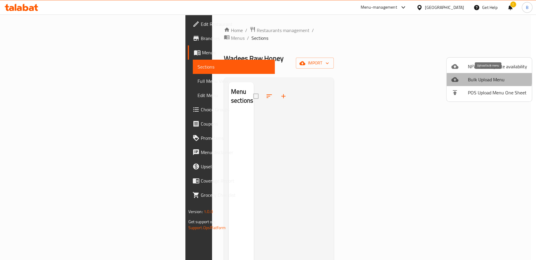
click at [487, 78] on span "Bulk Upload Menu" at bounding box center [497, 79] width 59 height 7
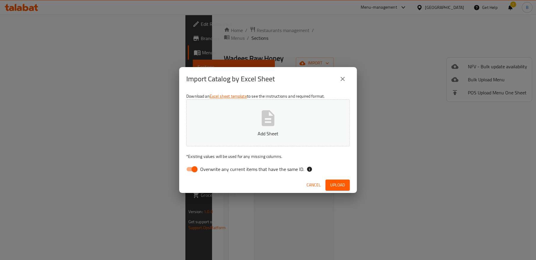
click at [205, 171] on span "Overwrite any current items that have the same ID." at bounding box center [252, 168] width 104 height 7
click at [205, 171] on input "Overwrite any current items that have the same ID." at bounding box center [195, 168] width 34 height 11
checkbox input "false"
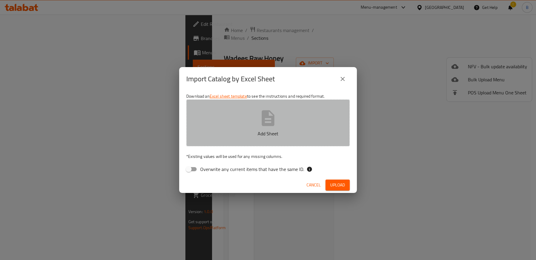
click at [263, 122] on icon "button" at bounding box center [268, 118] width 13 height 16
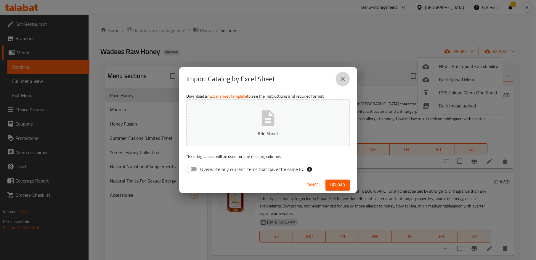
click at [346, 79] on icon "close" at bounding box center [342, 78] width 7 height 7
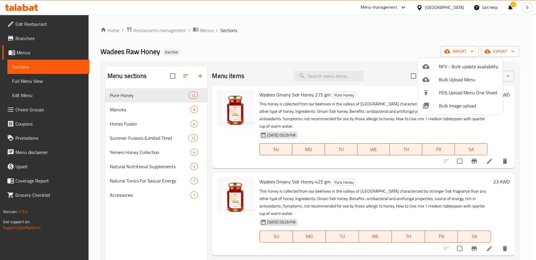
click at [275, 174] on div at bounding box center [268, 130] width 536 height 260
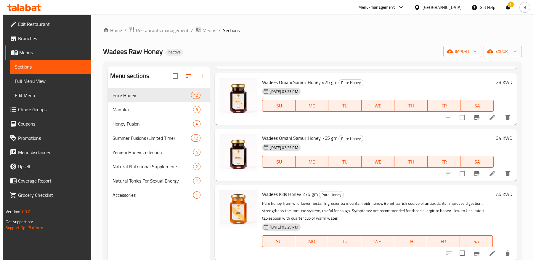
scroll to position [494, 0]
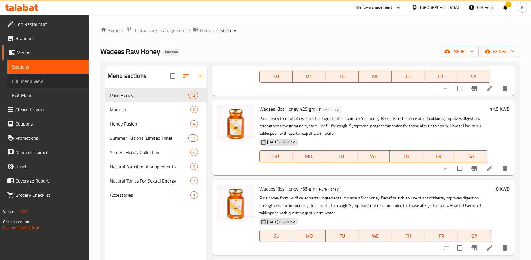
click at [32, 83] on span "Full Menu View" at bounding box center [48, 80] width 72 height 7
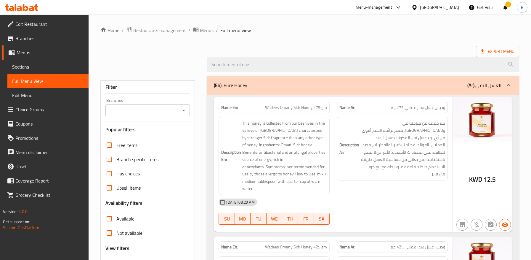
click at [183, 112] on icon "Open" at bounding box center [183, 110] width 7 height 7
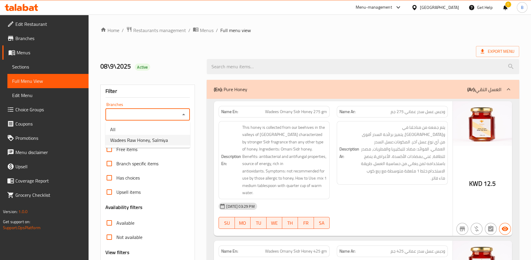
click at [153, 138] on span "Wadees Raw Honey, Salmiya" at bounding box center [139, 139] width 58 height 7
type input "Wadees Raw Honey, Salmiya"
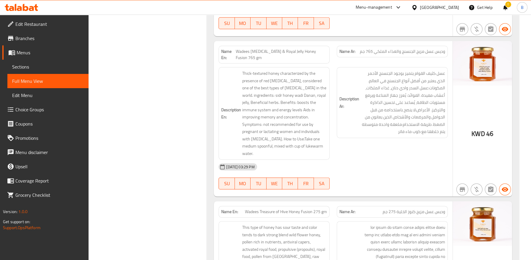
scroll to position [7350, 0]
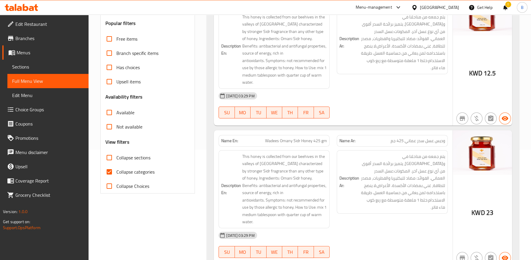
scroll to position [0, 0]
